Goal: Information Seeking & Learning: Learn about a topic

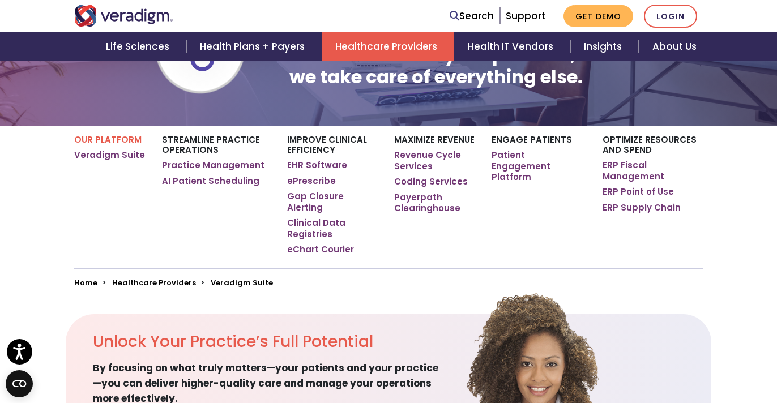
scroll to position [142, 0]
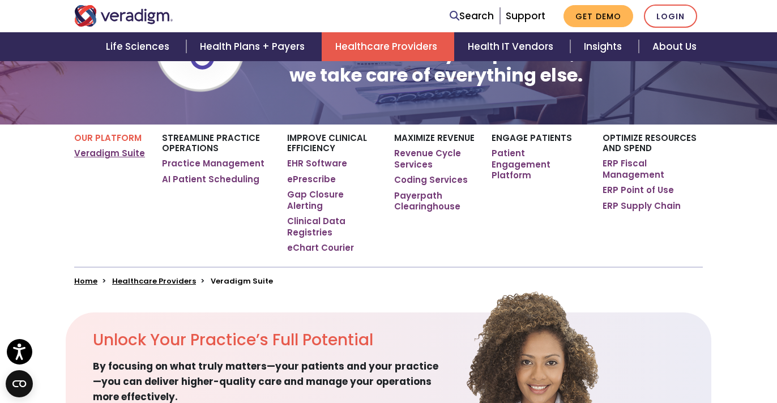
click at [103, 153] on link "Veradigm Suite" at bounding box center [109, 153] width 71 height 11
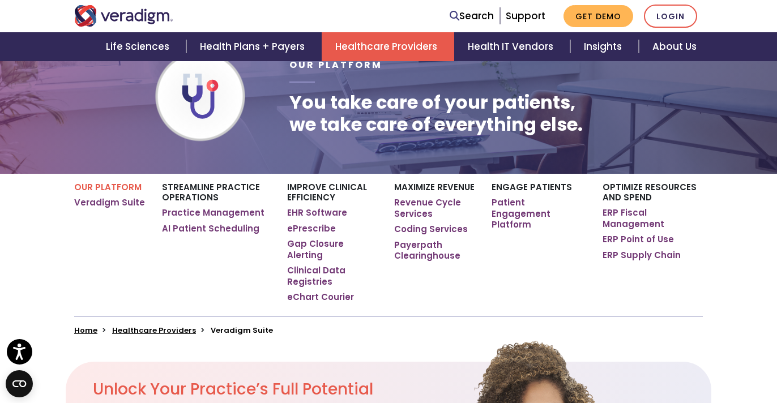
scroll to position [111, 0]
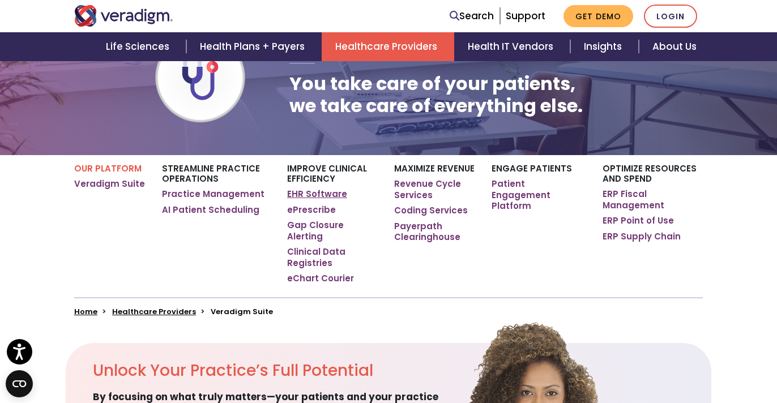
click at [309, 192] on link "EHR Software" at bounding box center [317, 194] width 60 height 11
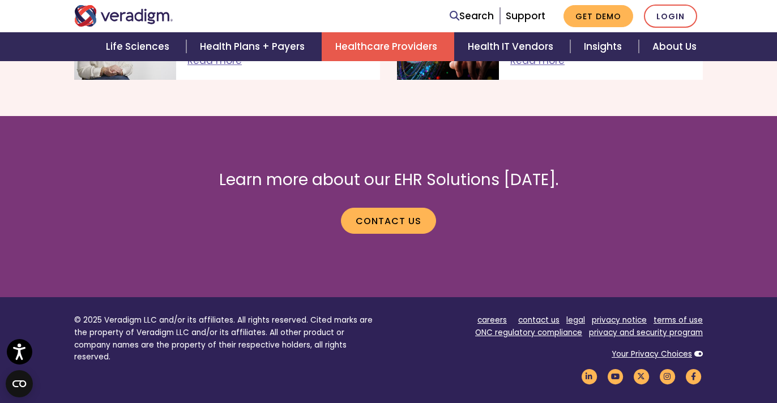
scroll to position [2235, 0]
